Goal: Transaction & Acquisition: Download file/media

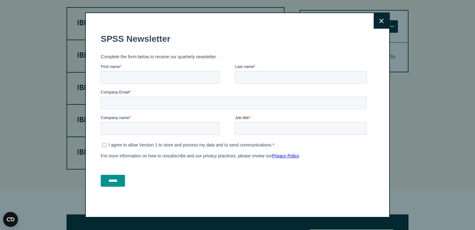
click at [382, 19] on button "Close" at bounding box center [382, 21] width 16 height 16
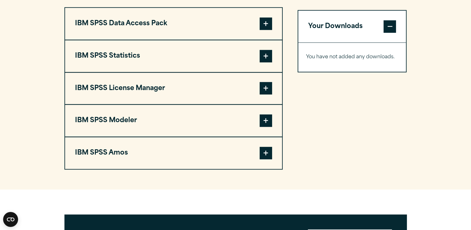
click at [269, 55] on span at bounding box center [265, 56] width 12 height 12
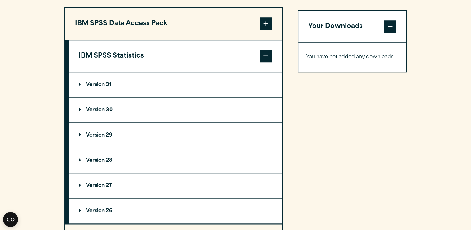
click at [269, 55] on span at bounding box center [265, 56] width 12 height 12
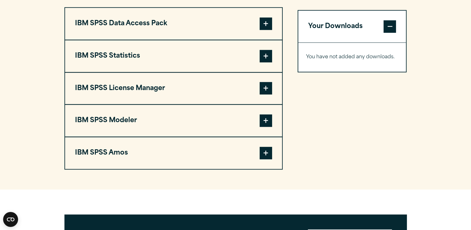
click at [269, 55] on span at bounding box center [265, 56] width 12 height 12
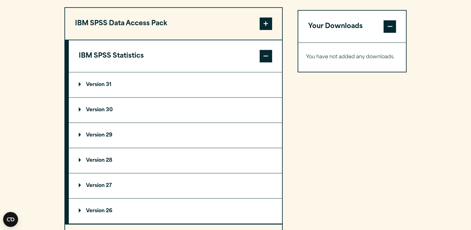
click at [84, 128] on summary "Version 29" at bounding box center [175, 135] width 213 height 25
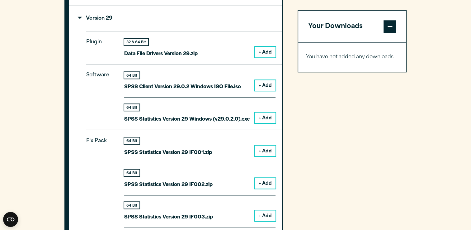
scroll to position [599, 0]
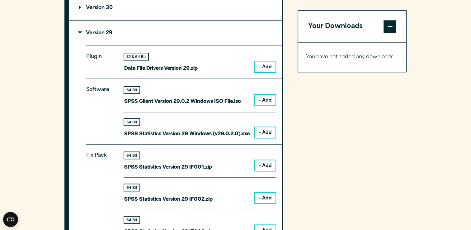
click at [271, 131] on button "+ Add" at bounding box center [265, 132] width 21 height 11
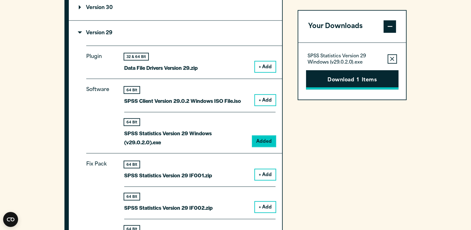
click at [359, 77] on button "Download 1 Items" at bounding box center [352, 79] width 92 height 19
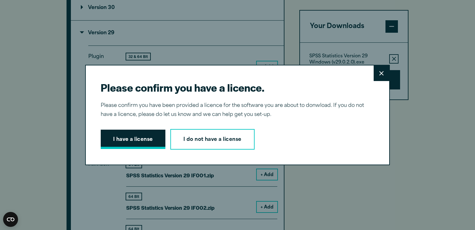
click at [135, 132] on button "I have a license" at bounding box center [133, 138] width 65 height 19
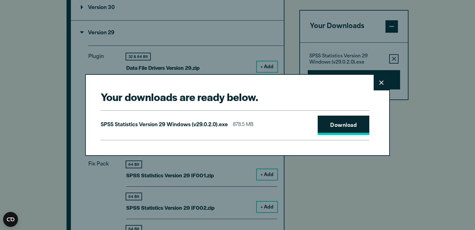
click at [352, 123] on link "Download" at bounding box center [344, 124] width 52 height 19
click at [348, 123] on link "Download" at bounding box center [344, 124] width 52 height 19
click at [383, 86] on button "Close" at bounding box center [382, 83] width 16 height 16
